Goal: Information Seeking & Learning: Check status

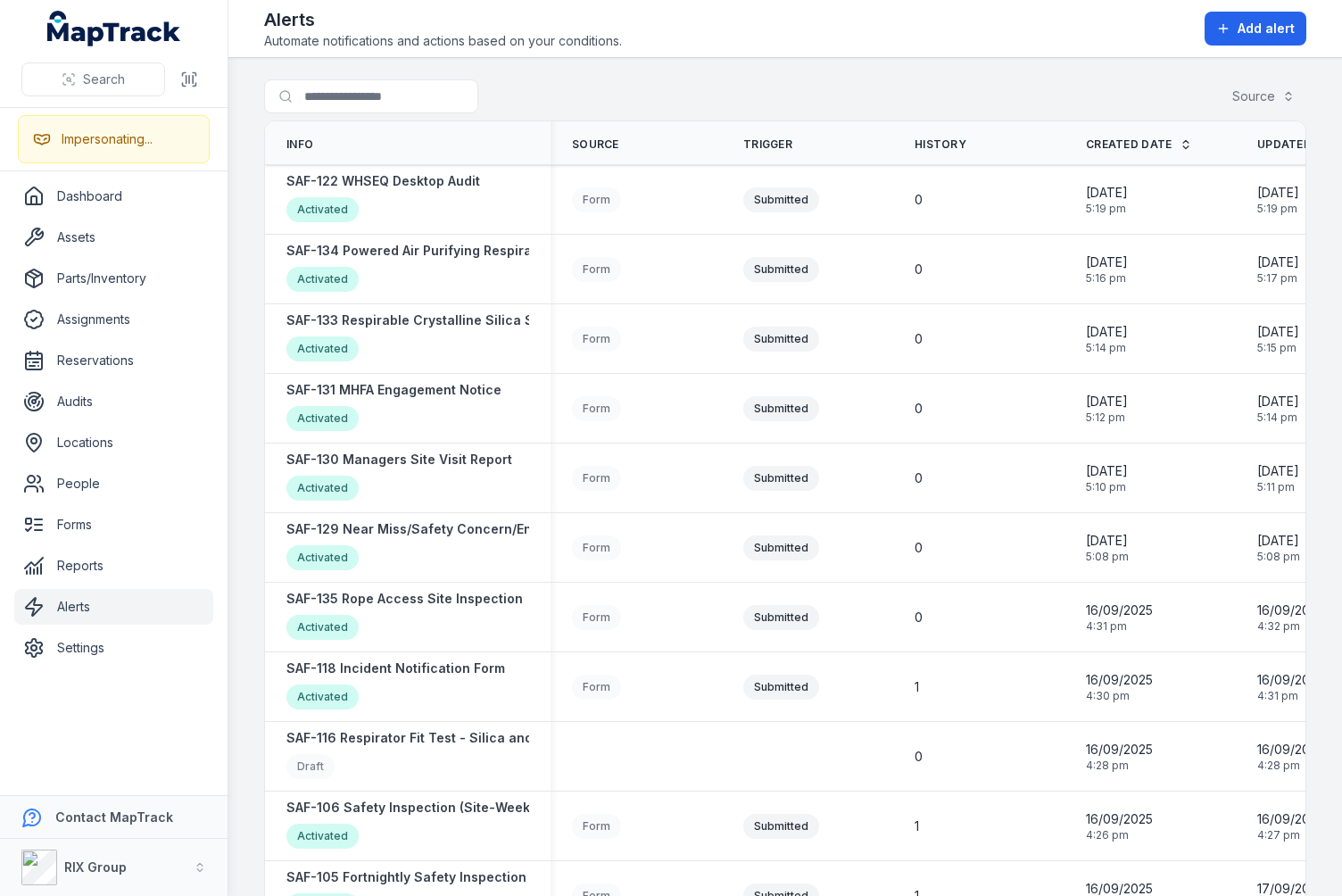
click at [245, 553] on main "Search for alerts Source Info Source Trigger History Created Date Updated Date …" at bounding box center [785, 477] width 1114 height 838
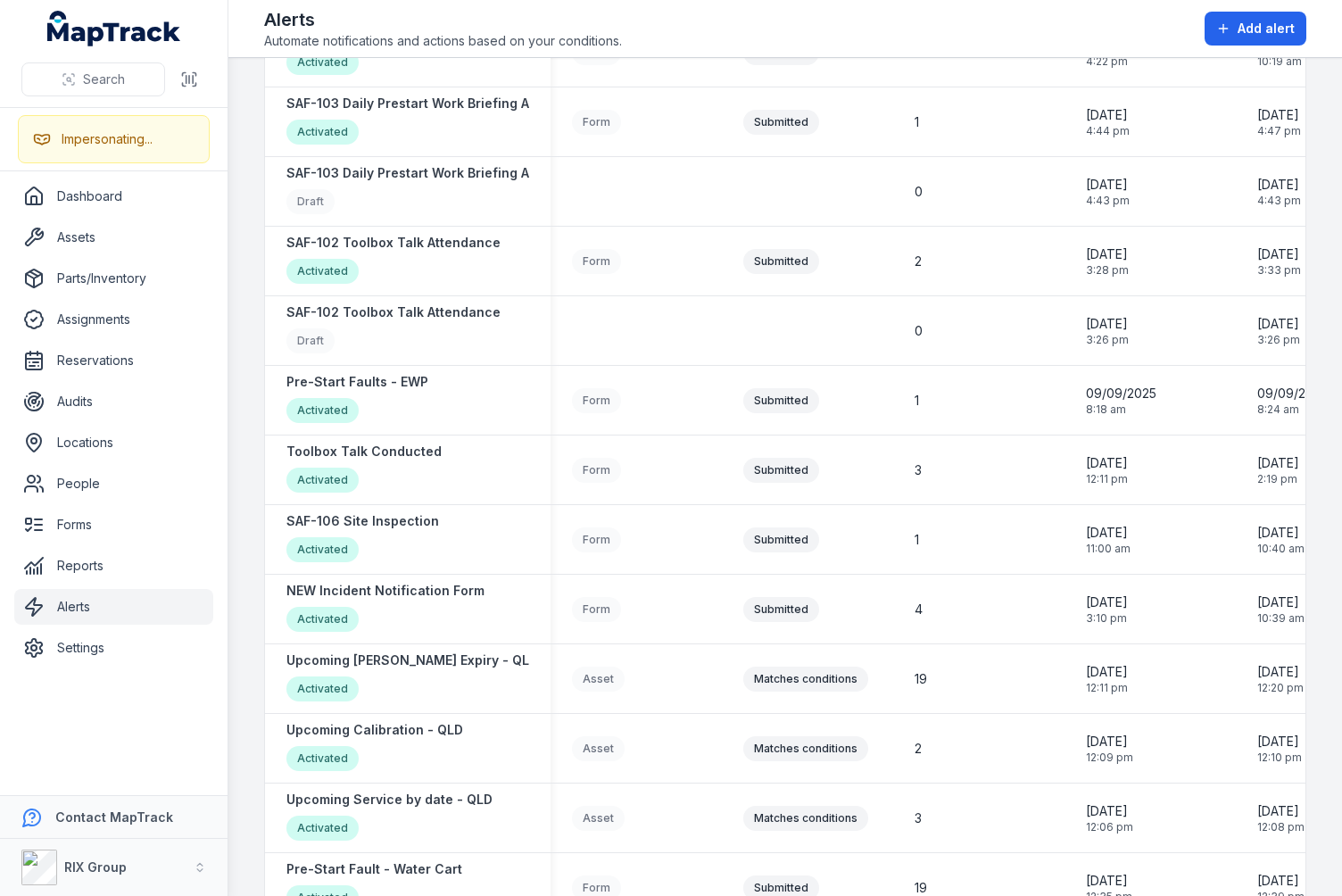
scroll to position [1259, 0]
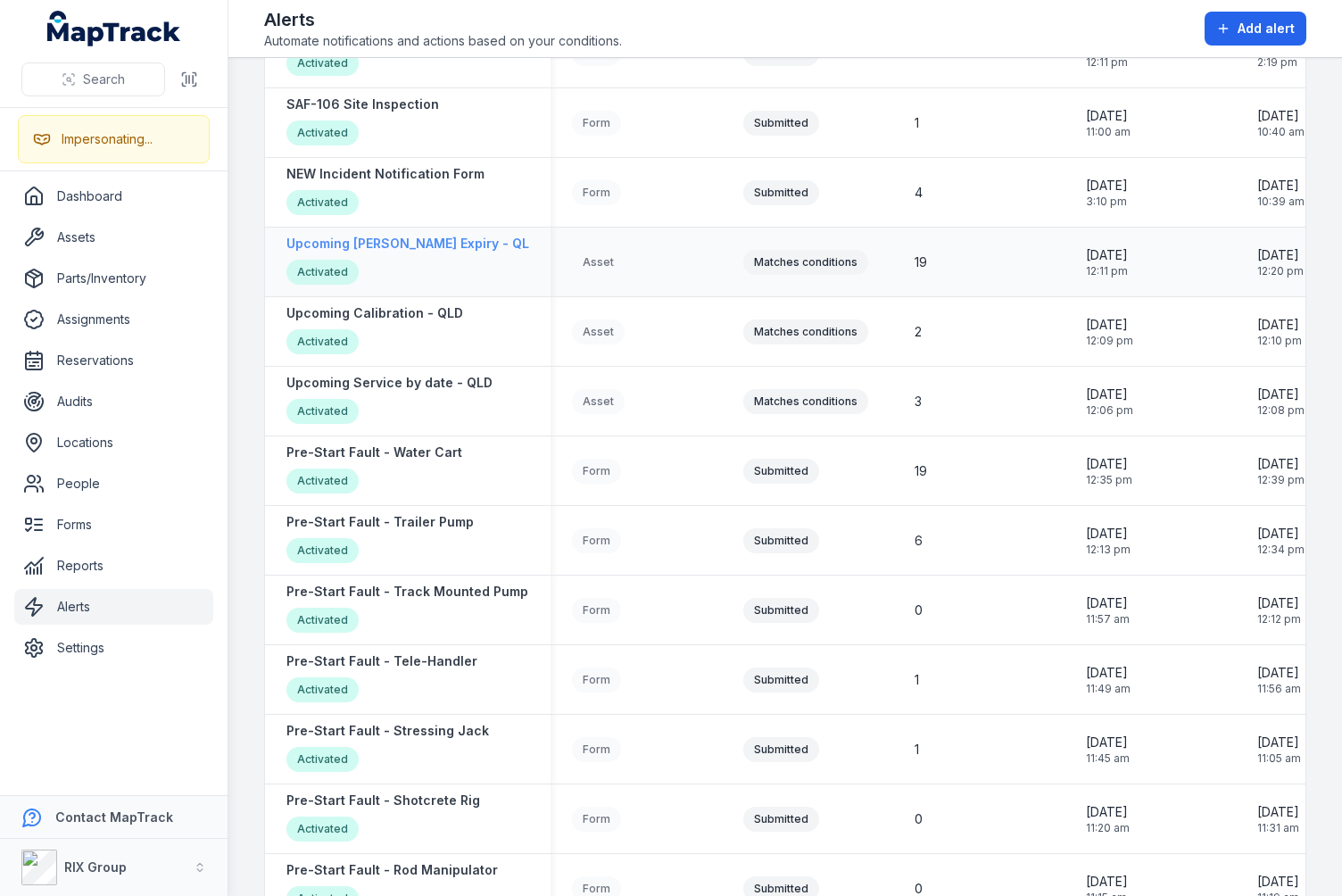
click at [385, 252] on div "Upcoming [PERSON_NAME] Expiry - QLD Activated" at bounding box center [412, 261] width 252 height 55
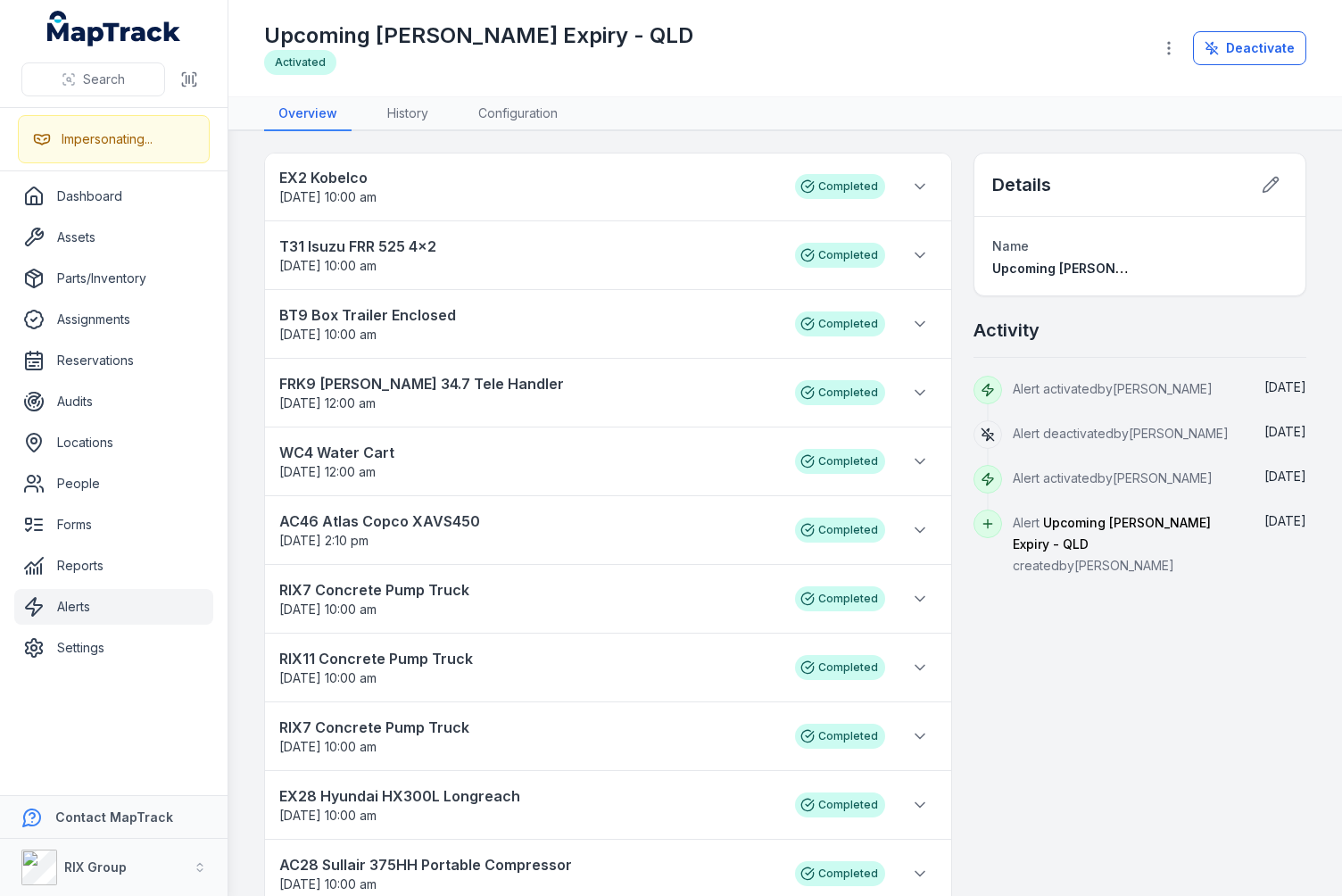
click at [954, 397] on div "EX2 Kobelco [DATE] 10:00 am Completed T31 Isuzu FRR 525 4x2 [DATE] 10:00 am Com…" at bounding box center [785, 825] width 1042 height 1347
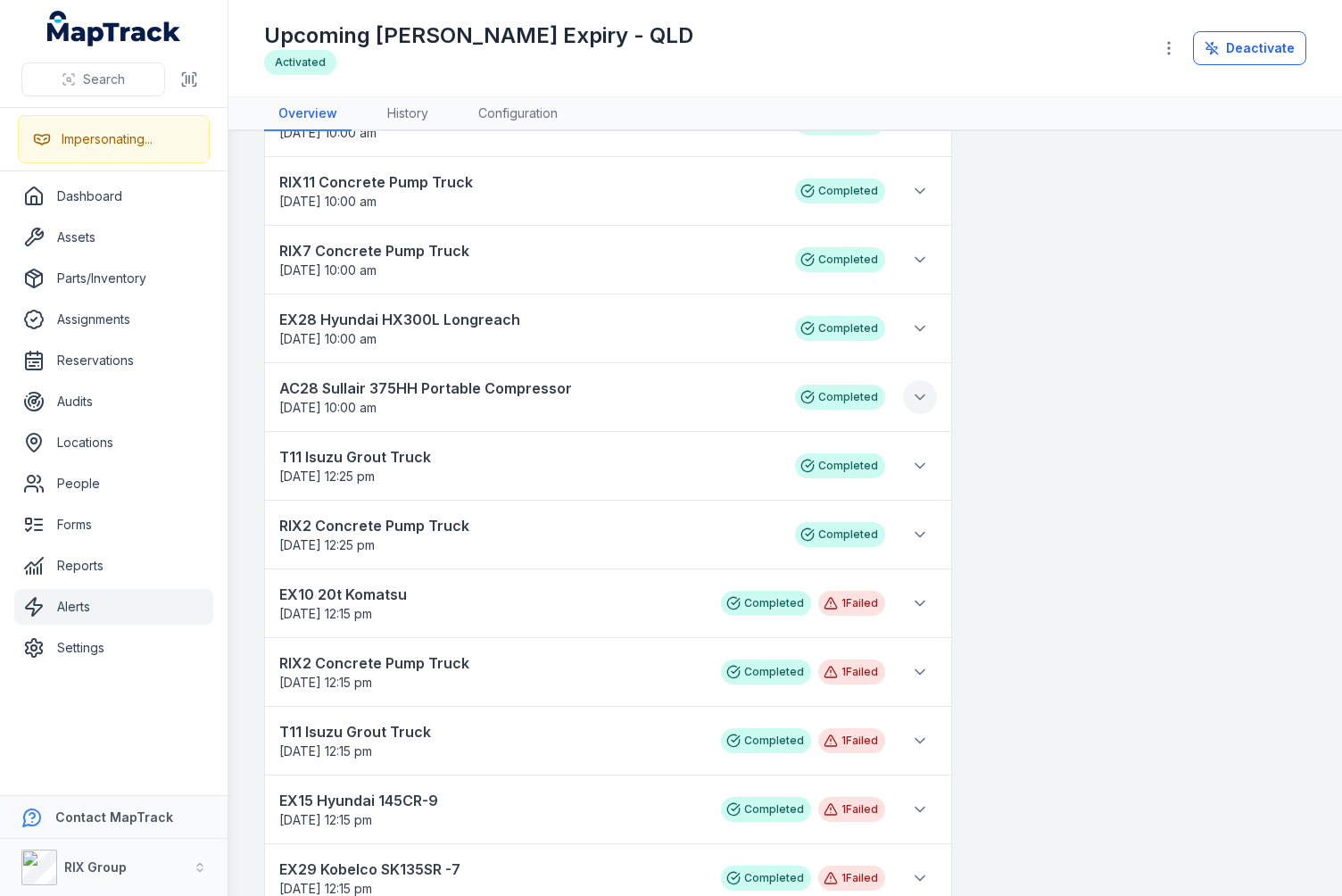
scroll to position [626, 0]
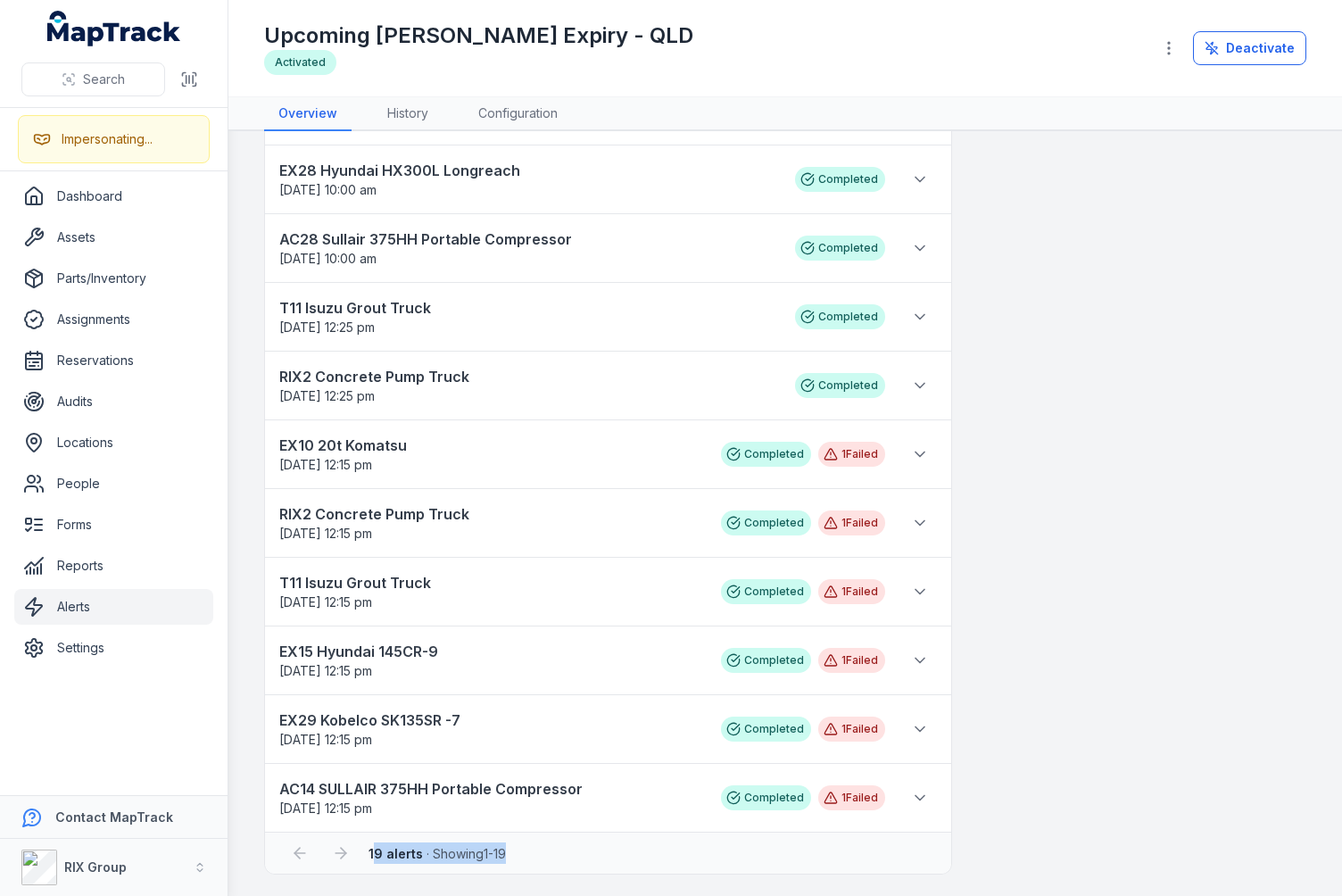
drag, startPoint x: 373, startPoint y: 857, endPoint x: 513, endPoint y: 858, distance: 140.0
click at [513, 858] on div "19 alerts · Showing 1 - 19" at bounding box center [446, 853] width 155 height 21
click at [604, 856] on div "19 alerts · Showing 1 - 19" at bounding box center [608, 853] width 651 height 34
click at [1015, 784] on div "Details Name Upcoming [PERSON_NAME] Expiry - QLD Activity Alert activated by [P…" at bounding box center [1140, 201] width 333 height 1347
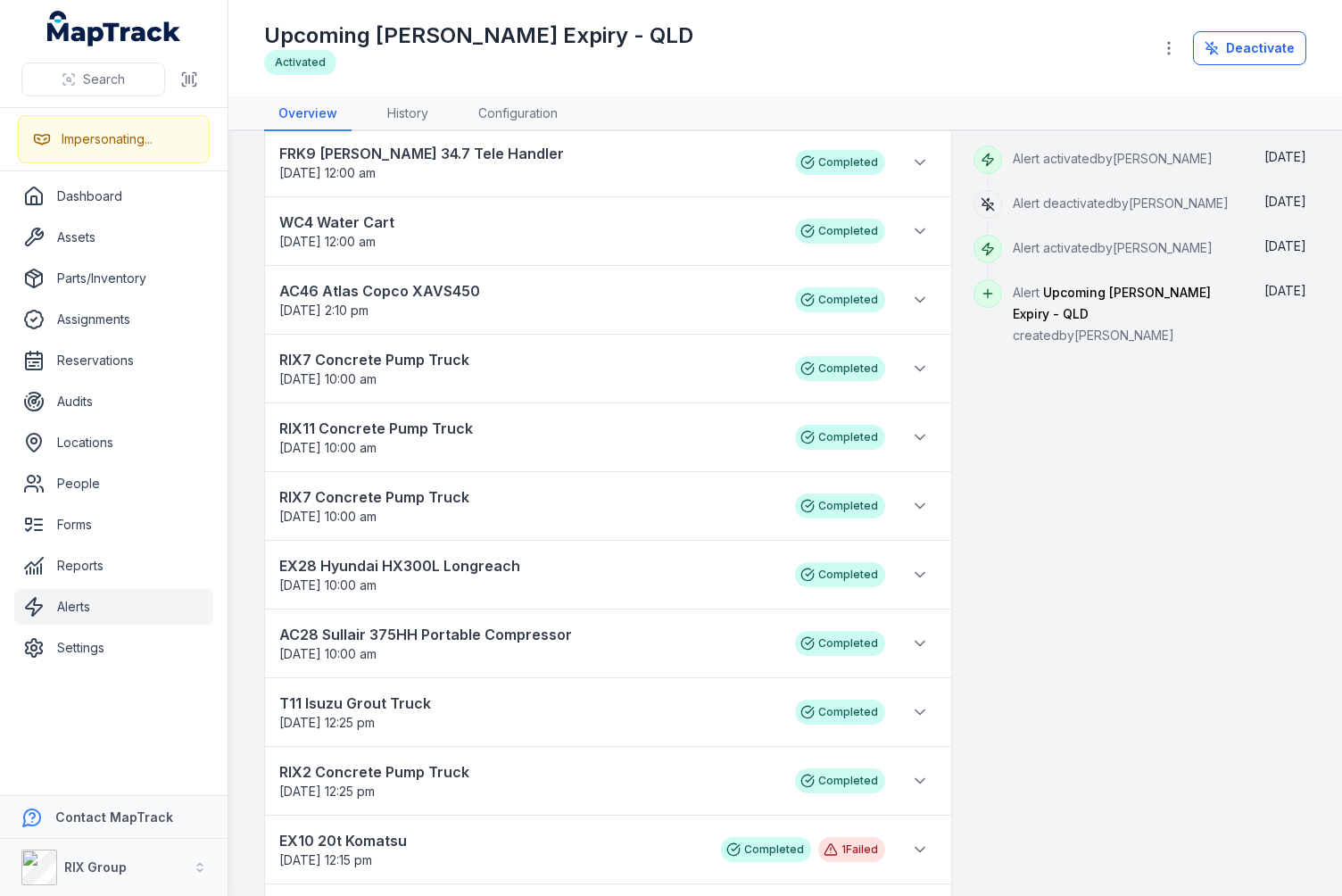
scroll to position [0, 0]
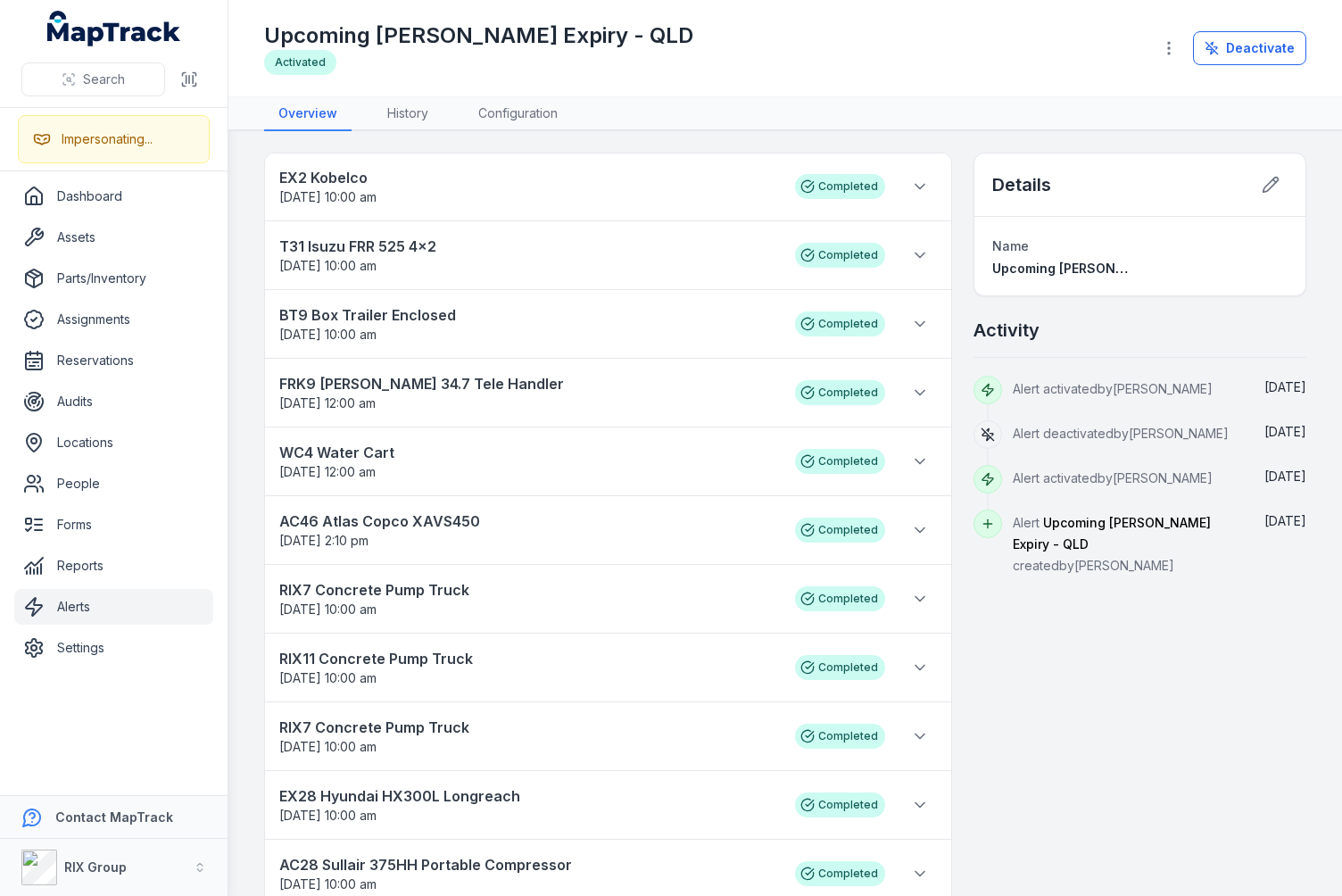
click at [991, 663] on div "Details Name Upcoming [PERSON_NAME] Expiry - QLD Activity Alert activated by [P…" at bounding box center [1140, 825] width 333 height 1347
click at [917, 187] on icon at bounding box center [920, 186] width 18 height 18
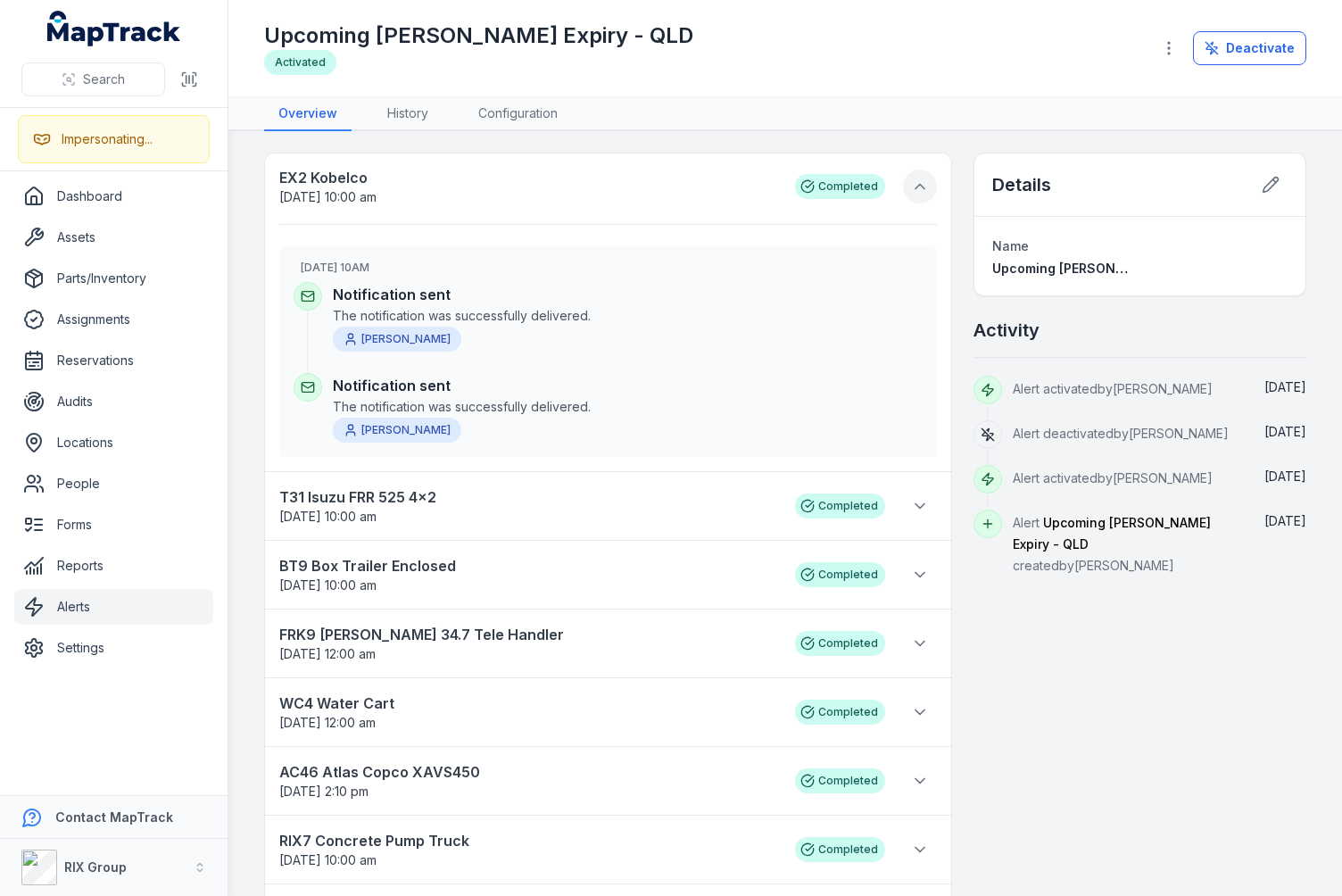
click at [917, 187] on icon at bounding box center [920, 186] width 18 height 18
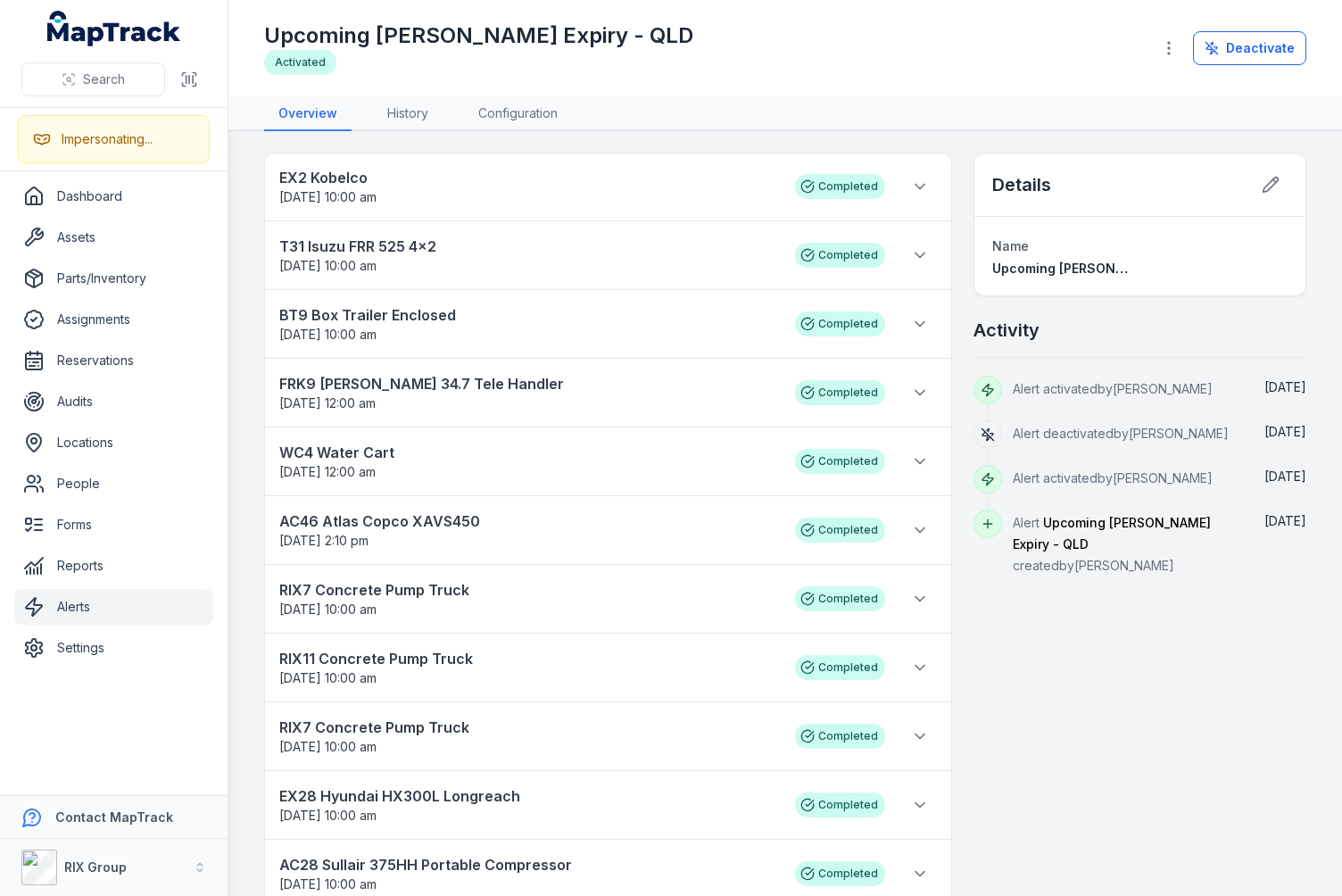
click at [951, 183] on div "EX2 Kobelco [DATE] 10:00 am Completed T31 Isuzu FRR 525 4x2 [DATE] 10:00 am Com…" at bounding box center [785, 825] width 1042 height 1347
click at [954, 135] on main "EX2 Kobelco [DATE] 10:00 am Completed T31 Isuzu FRR 525 4x2 [DATE] 10:00 am Com…" at bounding box center [785, 513] width 1114 height 764
click at [950, 106] on nav "Overview History Configuration" at bounding box center [785, 115] width 1042 height 34
click at [958, 62] on div "Upcoming [PERSON_NAME] Expiry - QLD Activated" at bounding box center [701, 48] width 874 height 54
click at [913, 192] on icon at bounding box center [920, 186] width 18 height 18
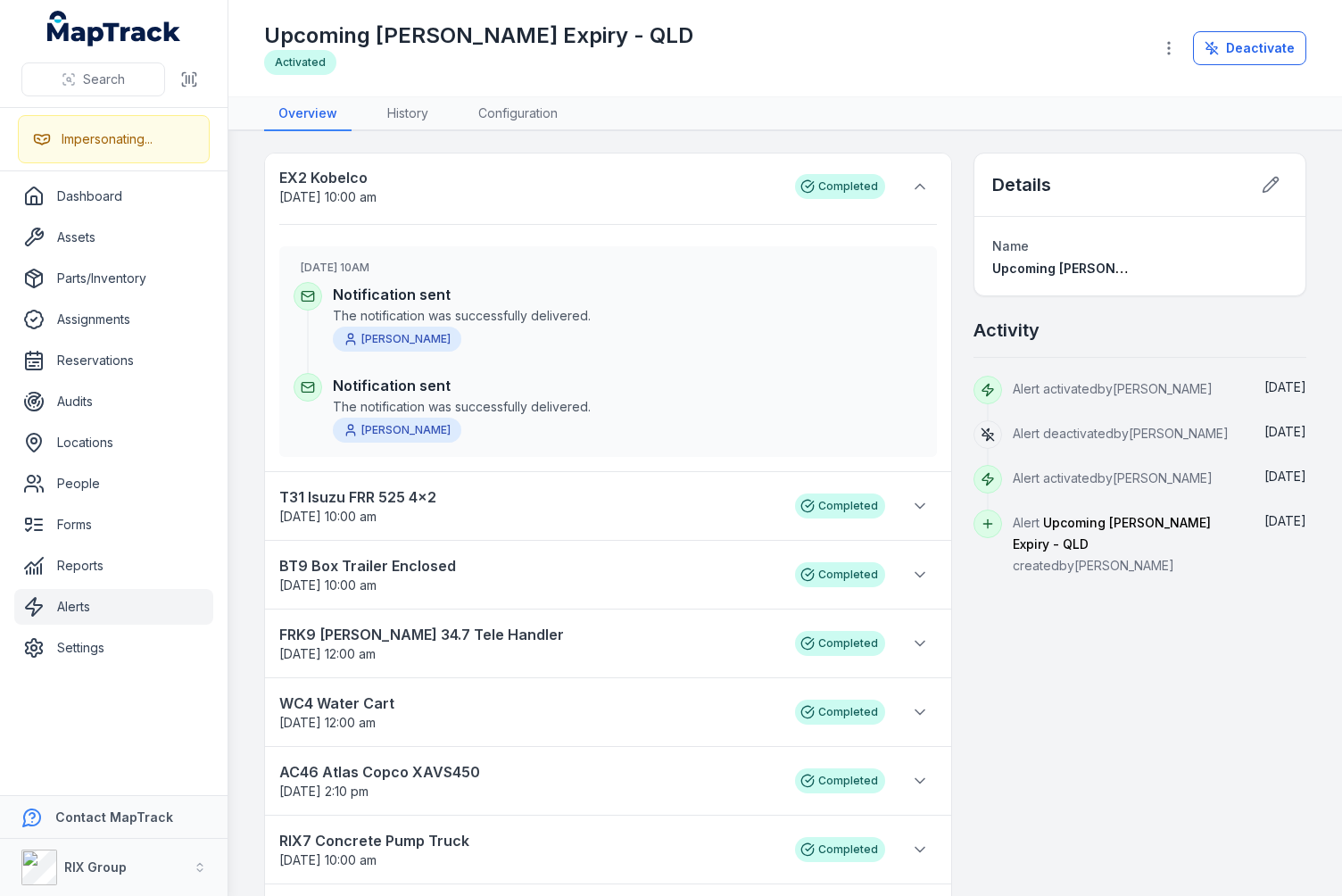
scroll to position [61, 0]
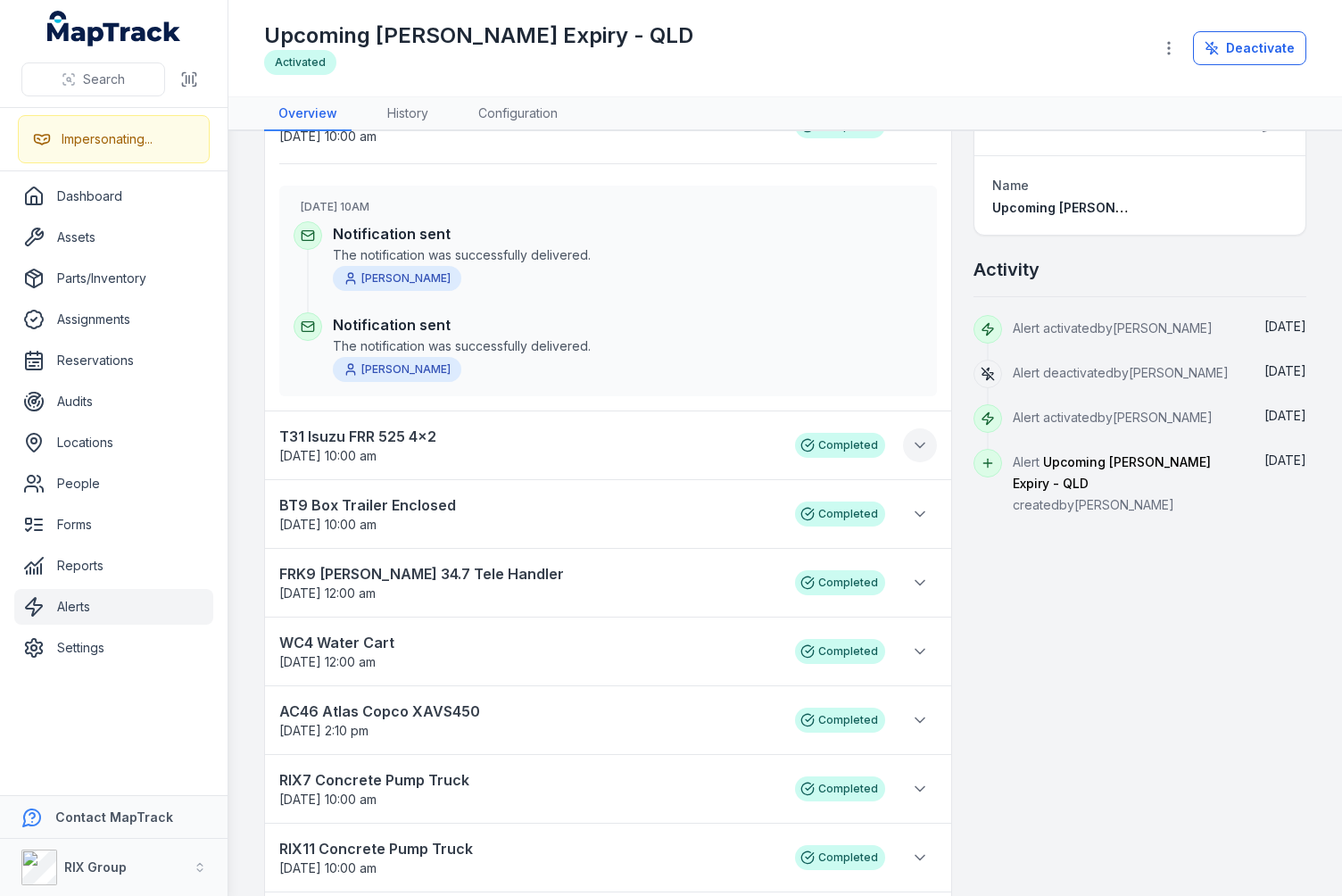
click at [911, 440] on icon at bounding box center [920, 445] width 18 height 18
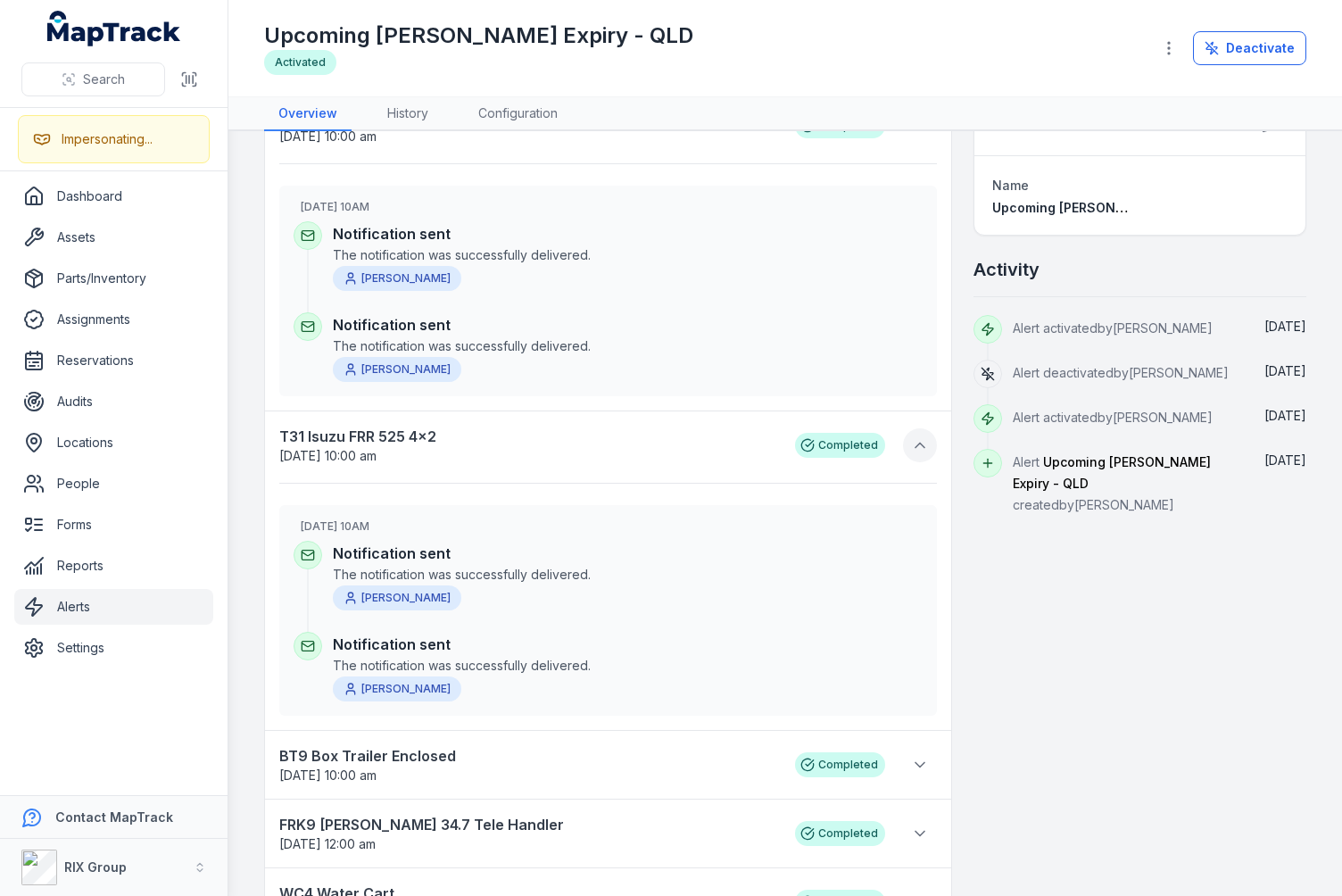
click at [911, 440] on icon at bounding box center [920, 445] width 18 height 18
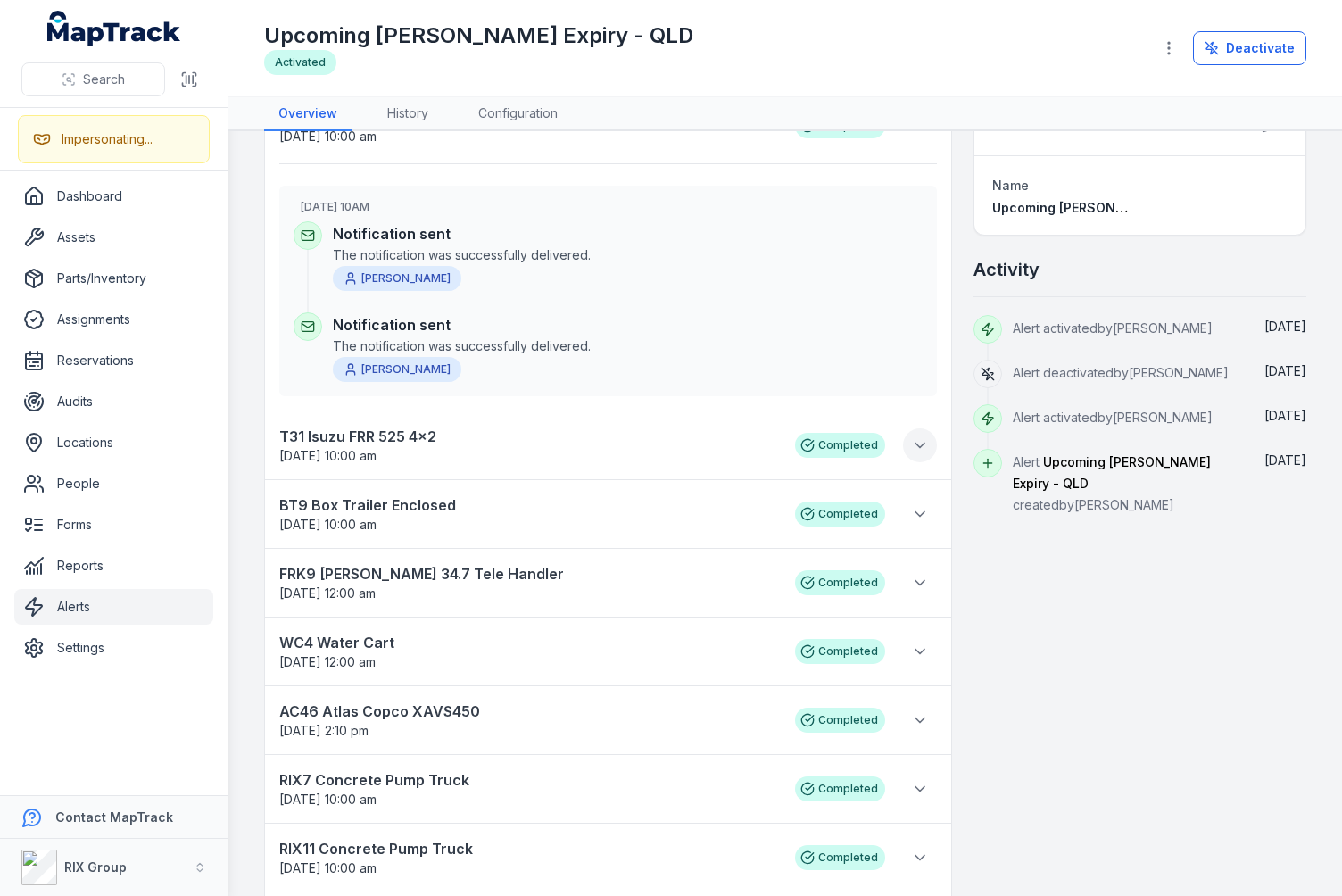
click at [911, 440] on icon at bounding box center [920, 445] width 18 height 18
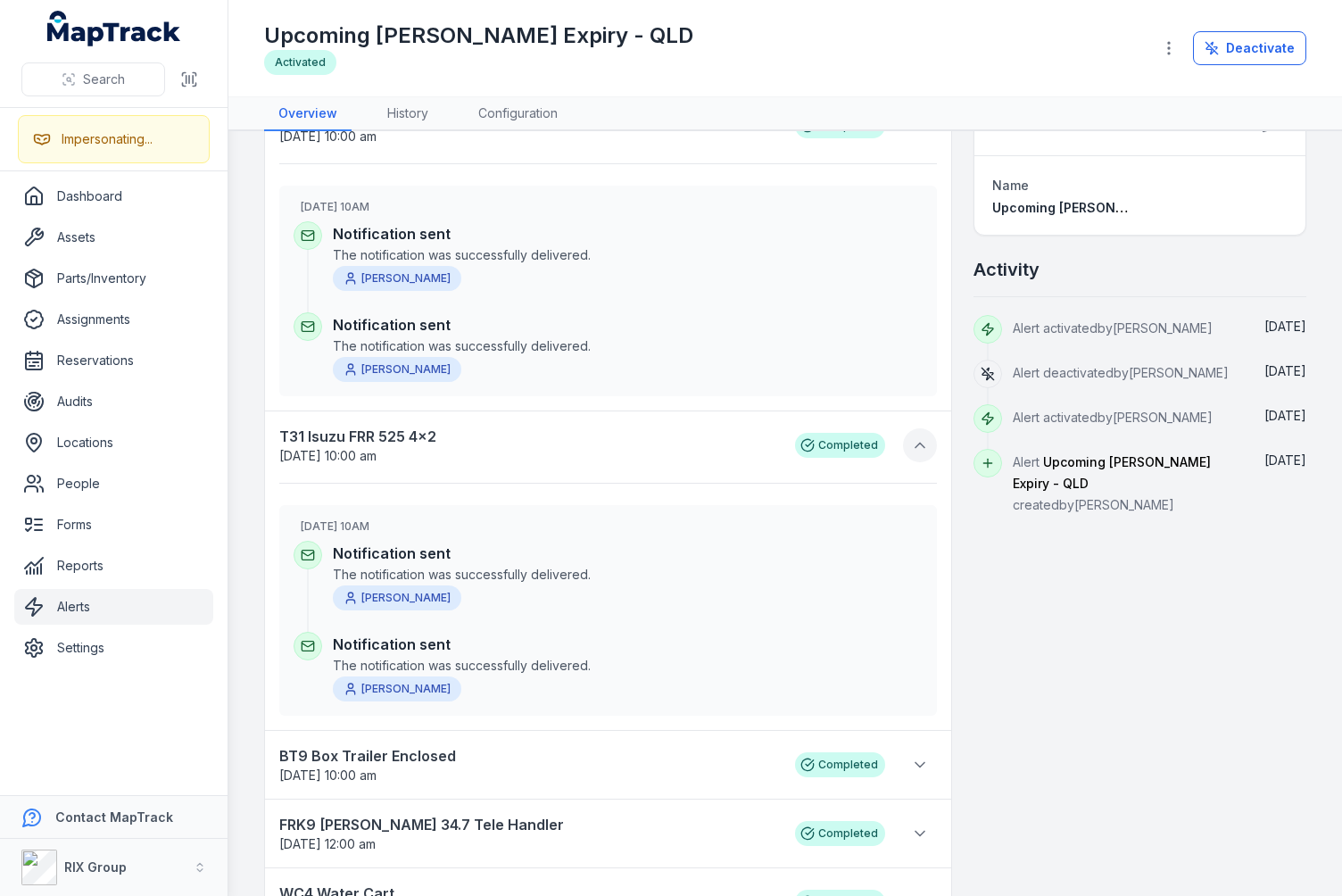
click at [911, 440] on icon at bounding box center [920, 445] width 18 height 18
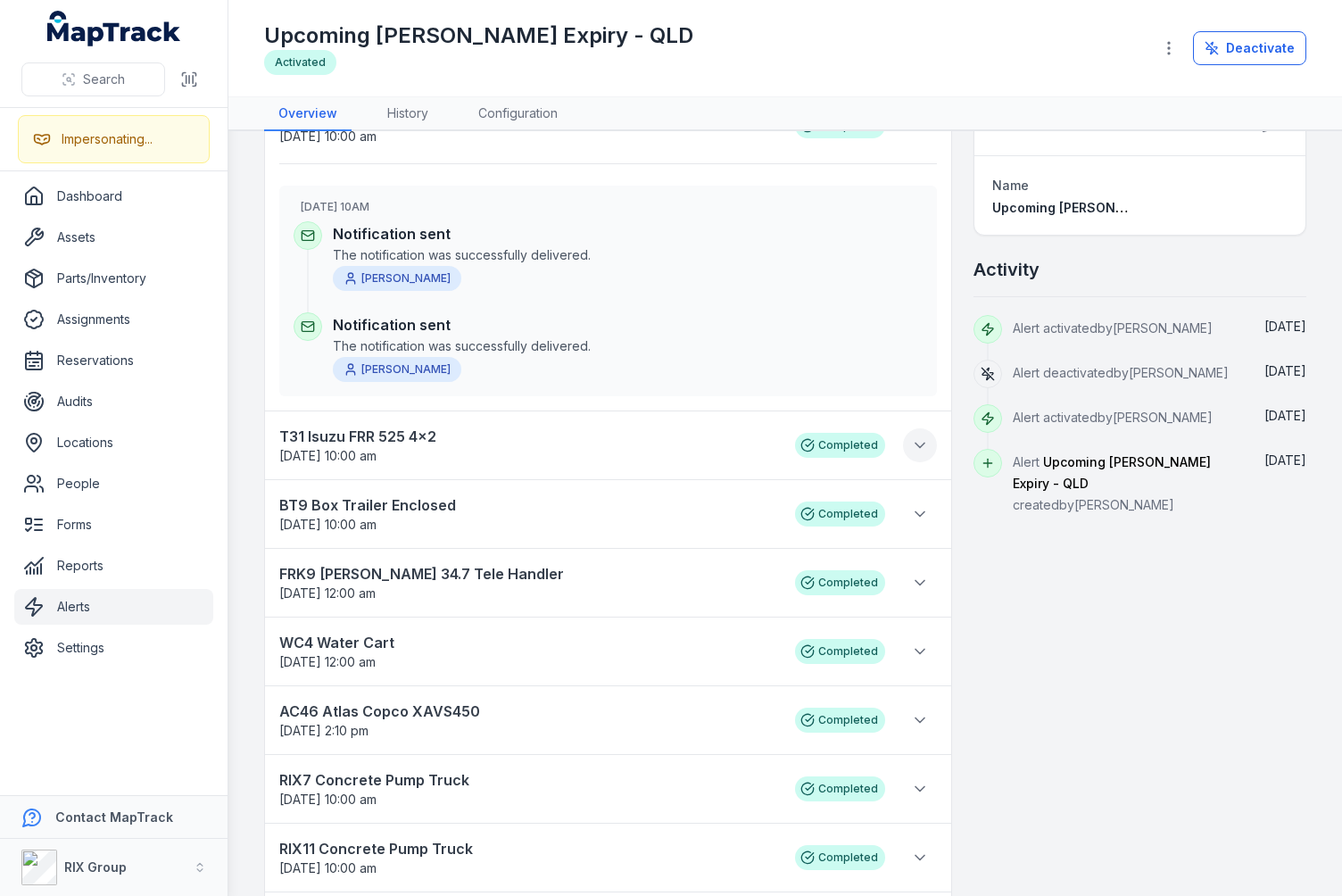
scroll to position [876, 0]
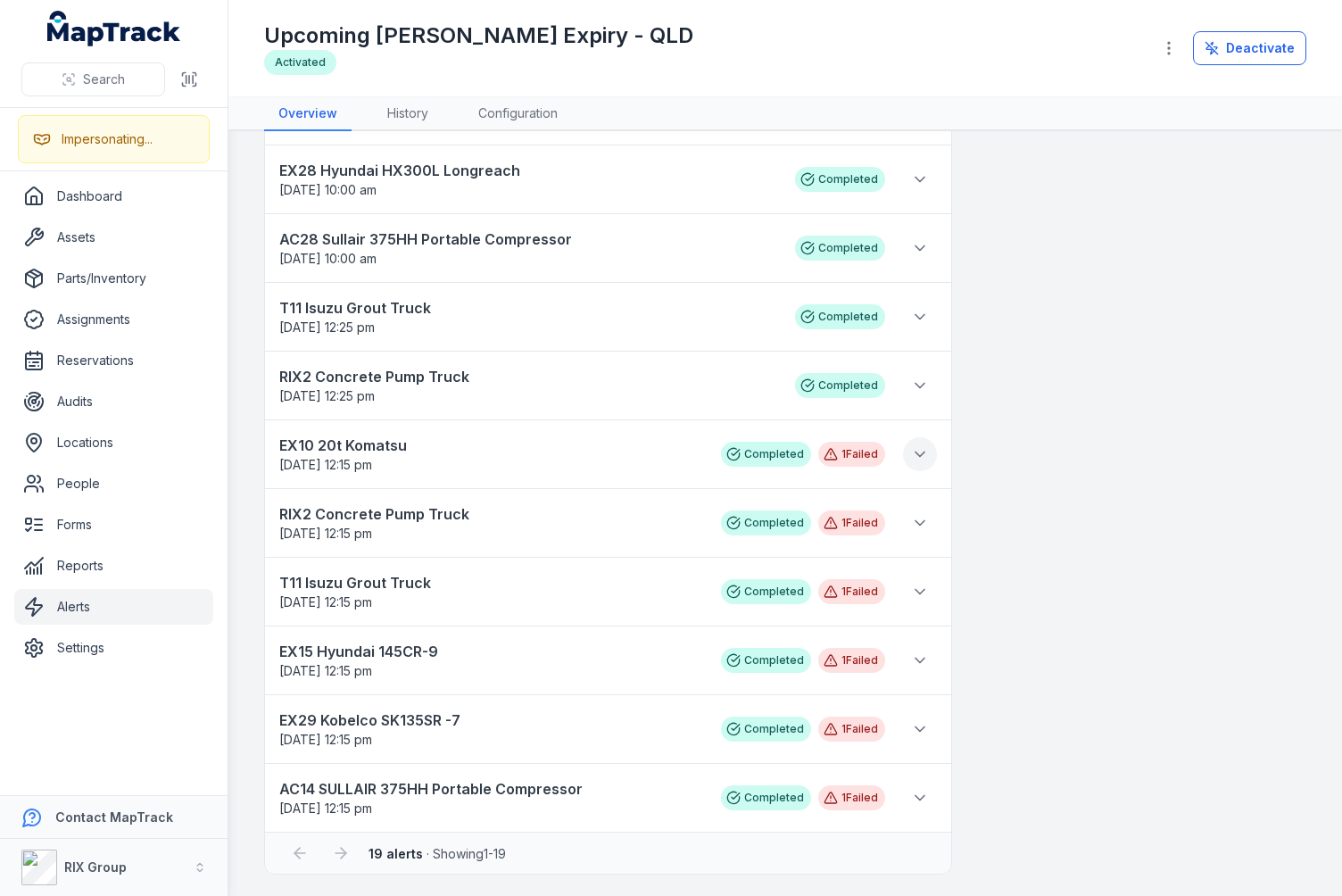
click at [910, 440] on button at bounding box center [920, 454] width 34 height 34
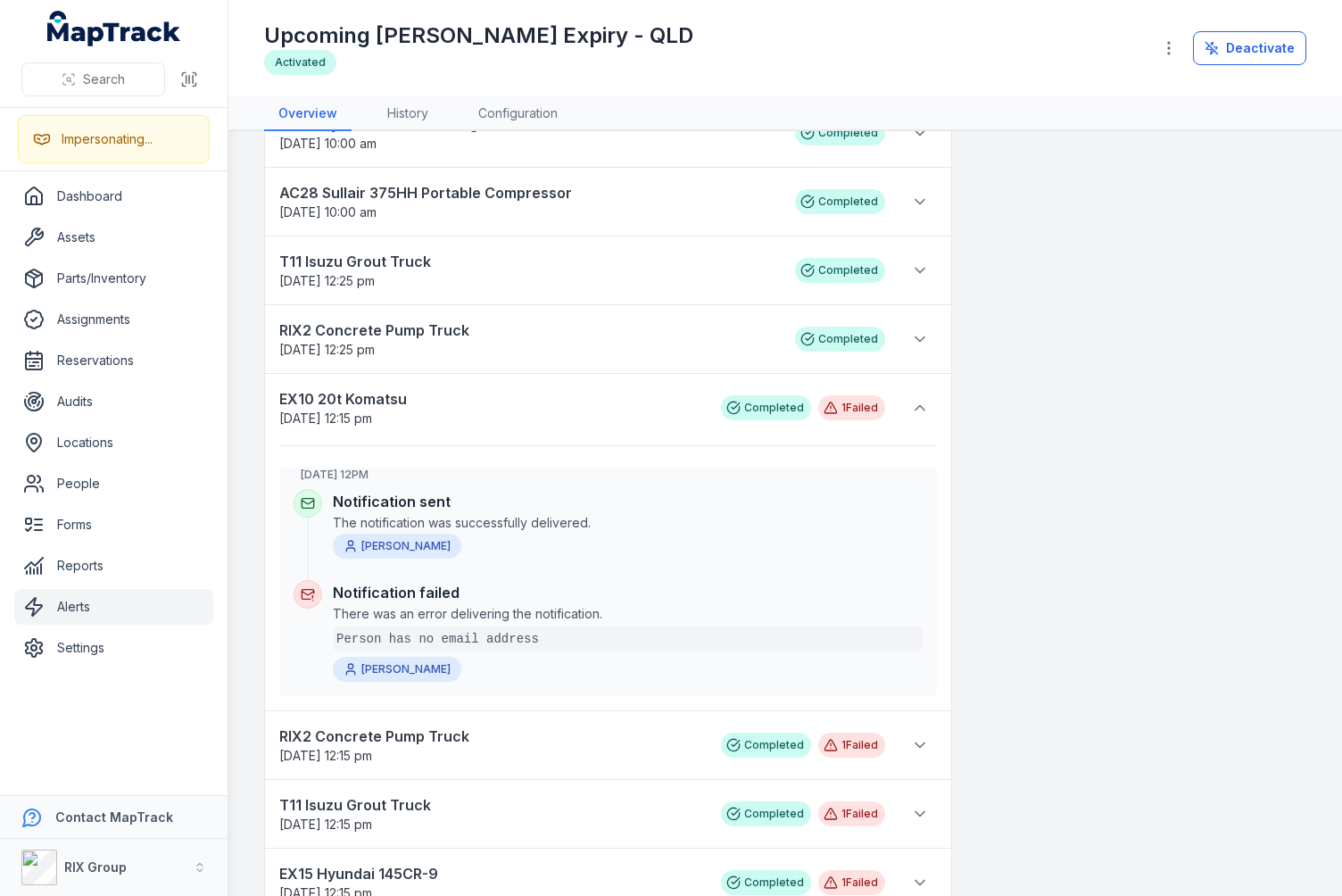
scroll to position [0, 0]
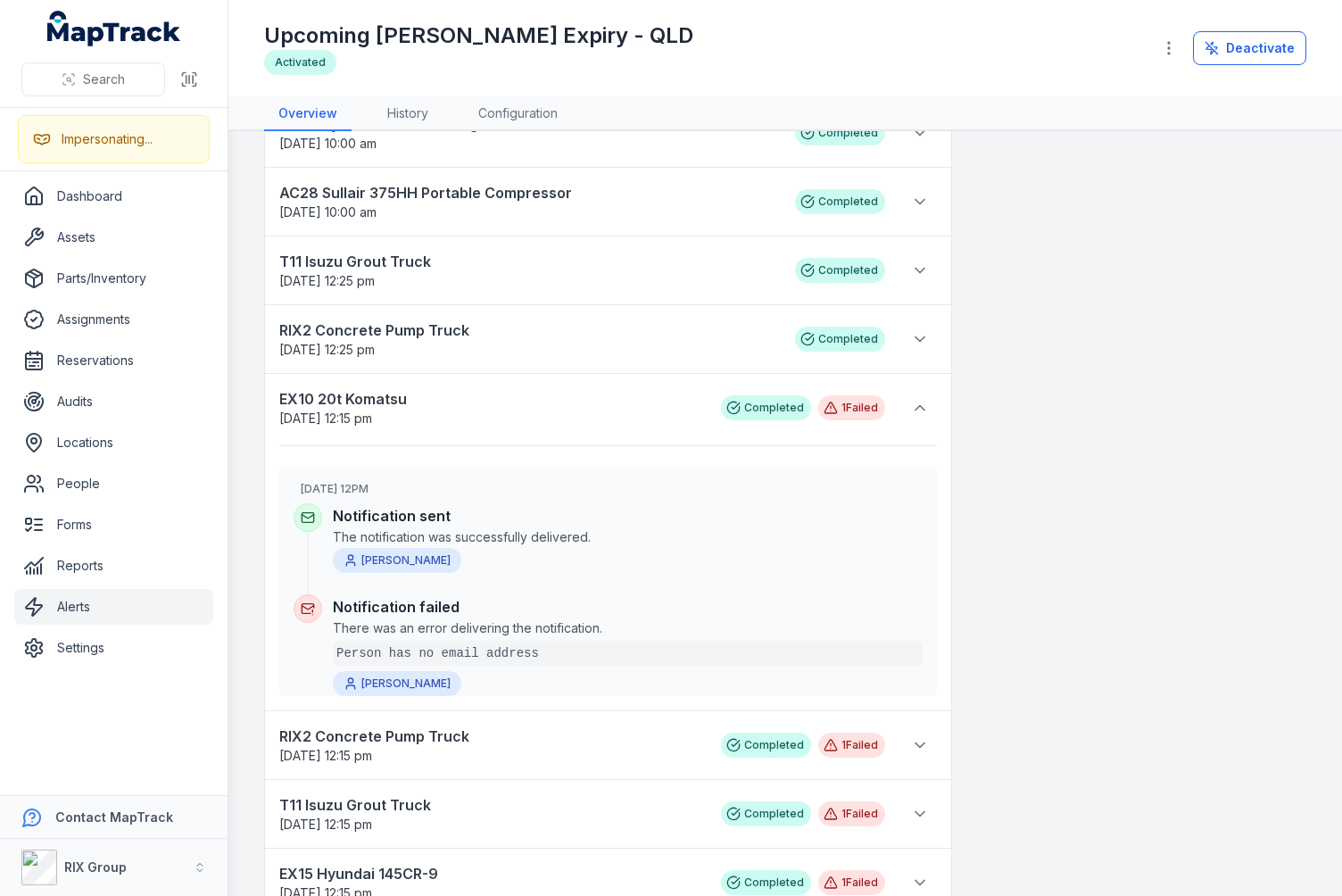
click at [1013, 400] on div "Details Name Upcoming [PERSON_NAME] Expiry - QLD Activity Alert activated by [P…" at bounding box center [1140, 163] width 333 height 1866
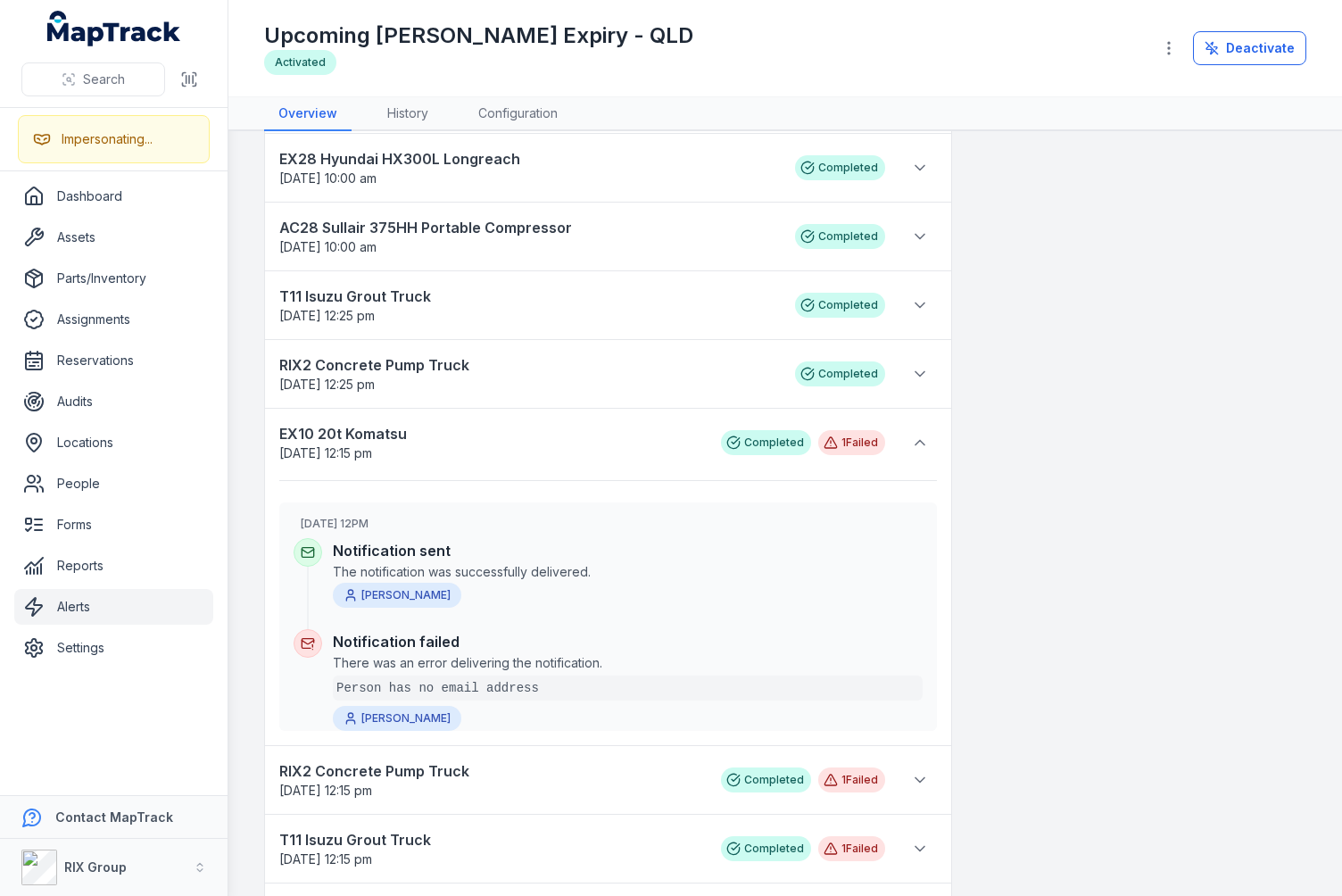
click at [1033, 501] on div "Details Name Upcoming [PERSON_NAME] Expiry - QLD Activity Alert activated by [P…" at bounding box center [1140, 198] width 333 height 1866
